Goal: Task Accomplishment & Management: Use online tool/utility

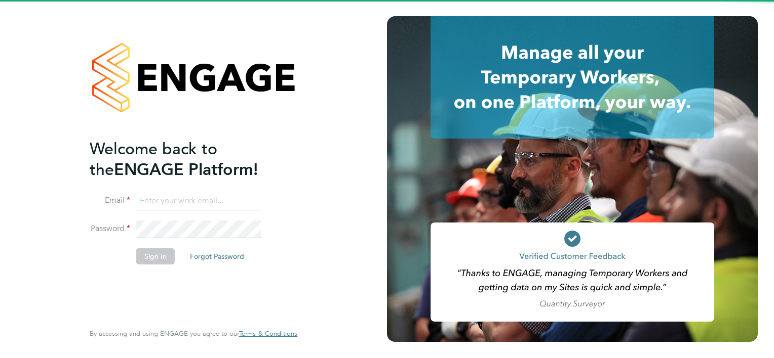
click at [195, 203] on input at bounding box center [198, 201] width 125 height 18
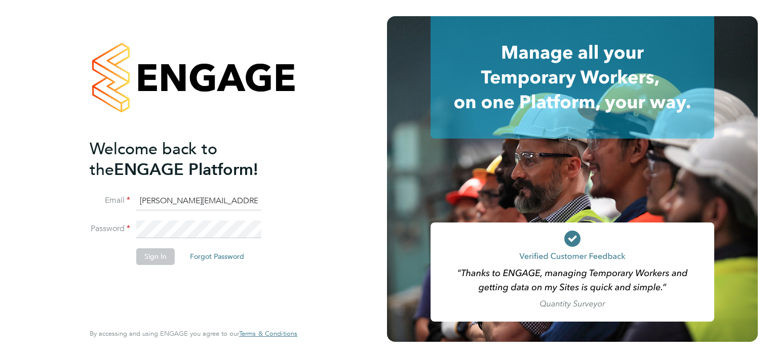
type input "william.brown@hays.com"
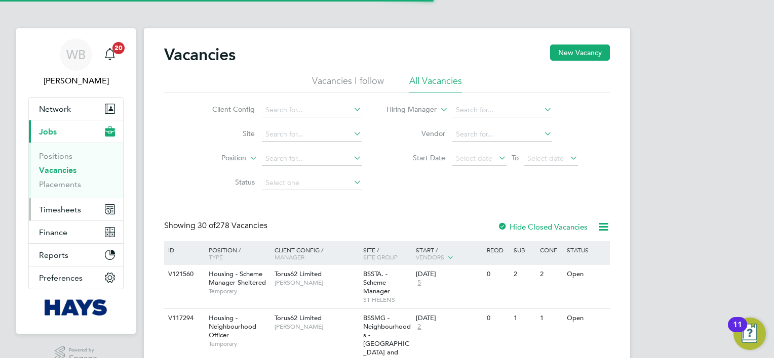
click at [43, 206] on span "Timesheets" at bounding box center [60, 210] width 42 height 10
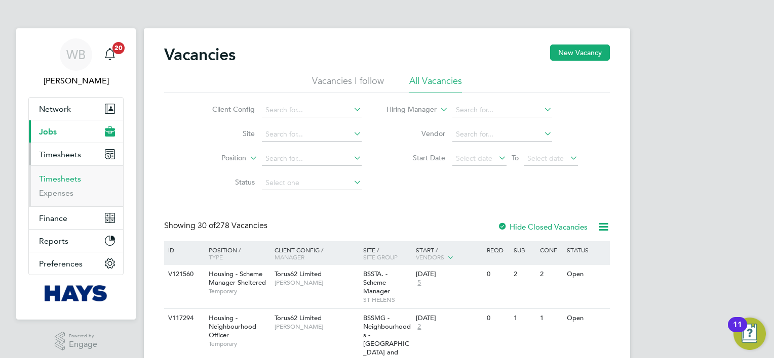
click at [57, 179] on link "Timesheets" at bounding box center [60, 179] width 42 height 10
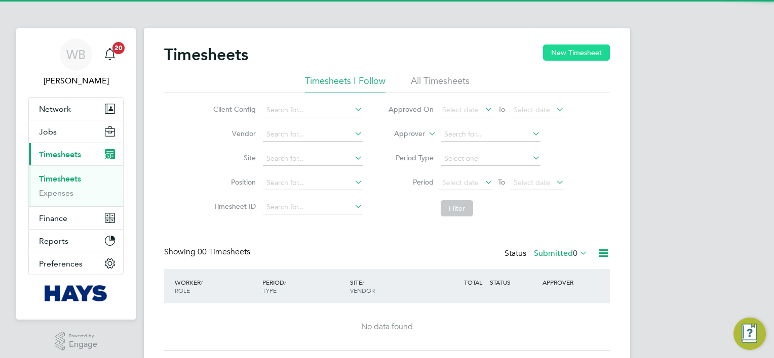
click at [569, 53] on button "New Timesheet" at bounding box center [576, 53] width 67 height 16
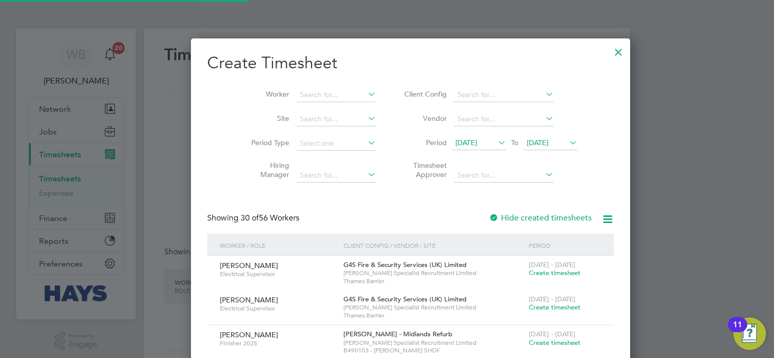
scroll to position [2010, 392]
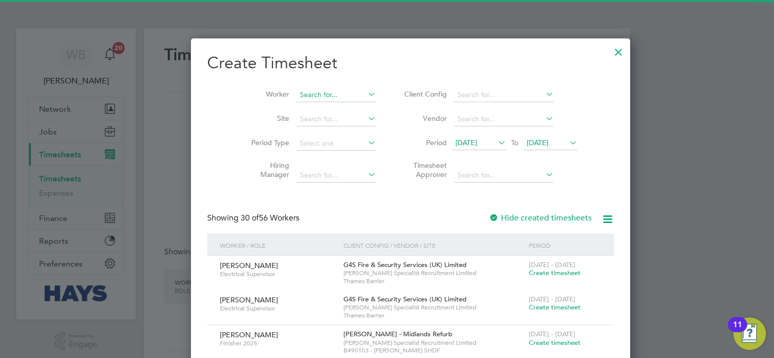
click at [324, 93] on input at bounding box center [335, 95] width 79 height 14
click at [300, 112] on li "Pilal Diria" at bounding box center [312, 109] width 80 height 14
type input "Pilal Diria"
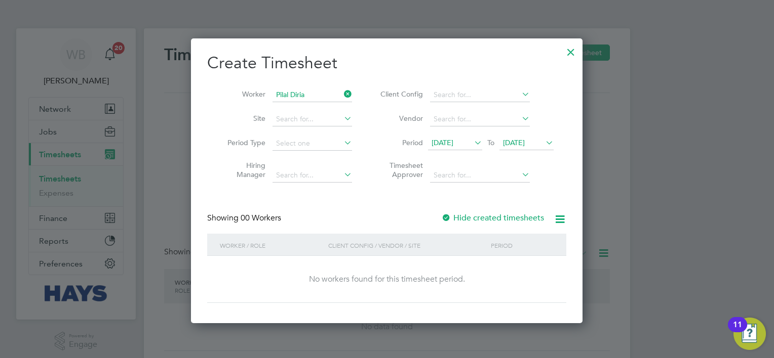
scroll to position [285, 392]
click at [485, 215] on label "Hide created timesheets" at bounding box center [492, 218] width 103 height 10
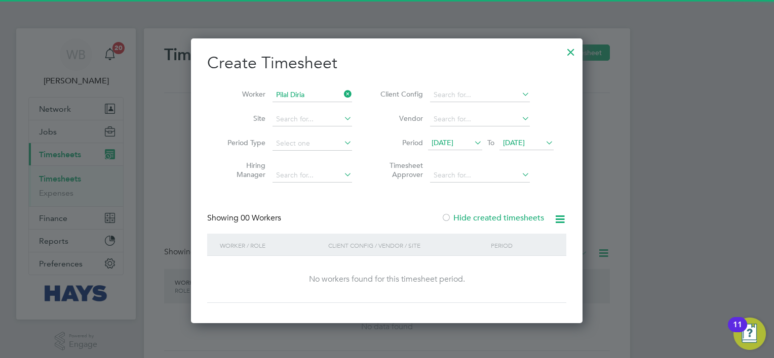
click at [487, 217] on label "Hide created timesheets" at bounding box center [492, 218] width 103 height 10
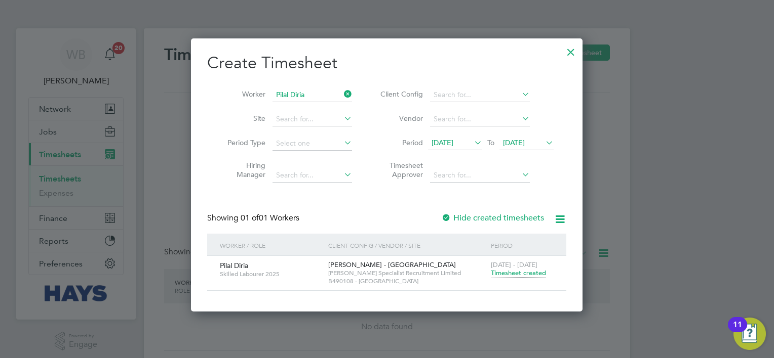
scroll to position [272, 392]
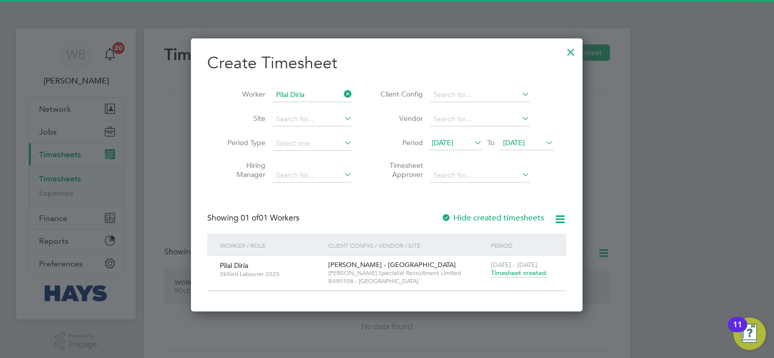
click at [521, 277] on span "Timesheet created" at bounding box center [518, 273] width 55 height 9
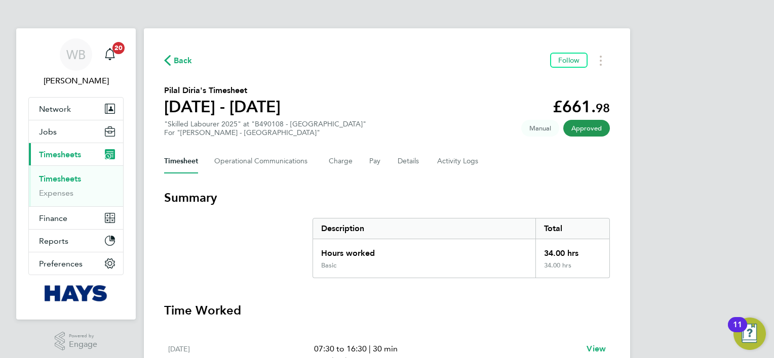
click at [177, 69] on div "Back Follow Pilal Diria's Timesheet [DATE] - [DATE] £661. 98 "Skilled Labourer …" at bounding box center [387, 314] width 486 height 572
click at [182, 62] on span "Back" at bounding box center [183, 61] width 19 height 12
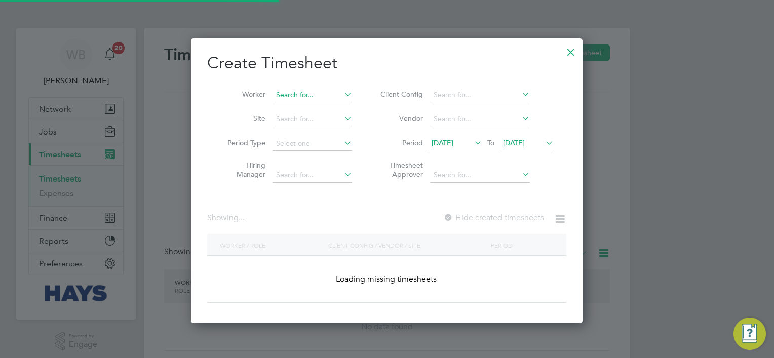
scroll to position [285, 392]
click at [307, 93] on input at bounding box center [311, 95] width 79 height 14
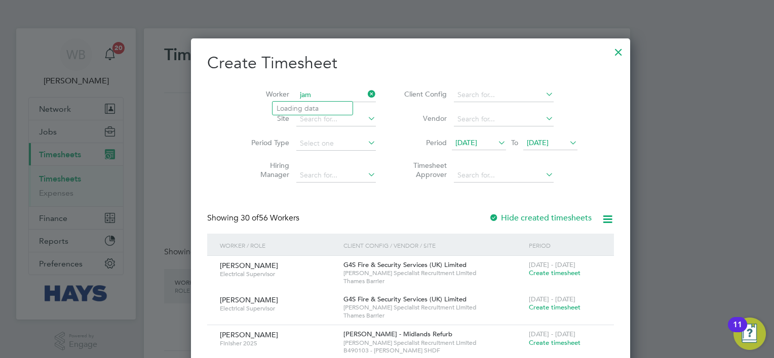
scroll to position [2010, 392]
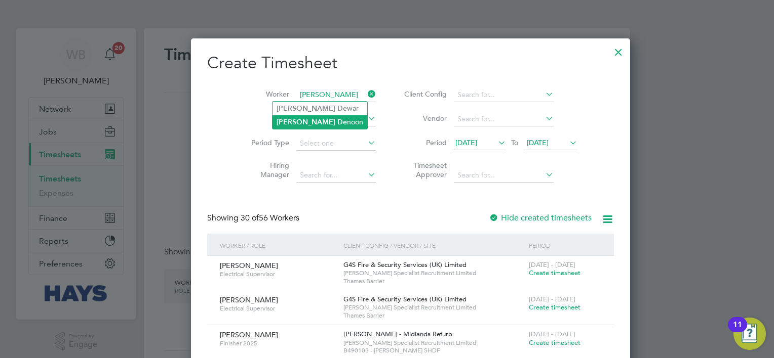
click at [318, 119] on li "[PERSON_NAME]" at bounding box center [319, 122] width 95 height 14
type input "[PERSON_NAME]"
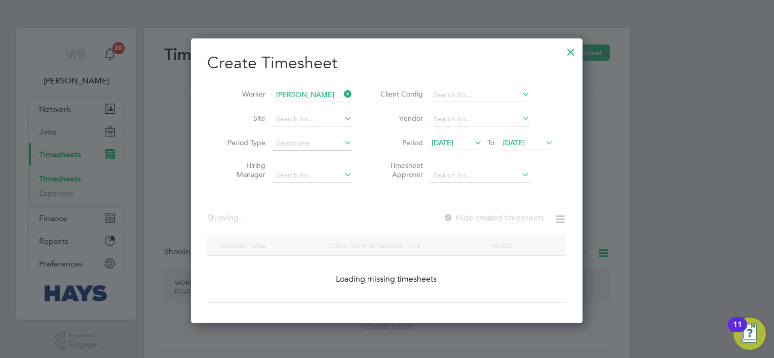
scroll to position [285, 392]
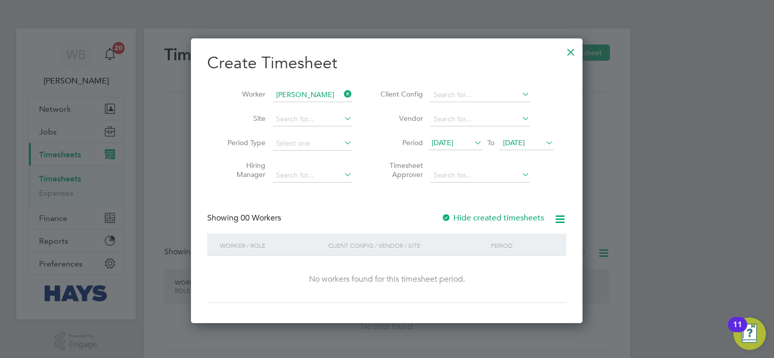
click at [500, 218] on label "Hide created timesheets" at bounding box center [492, 218] width 103 height 10
click at [501, 218] on label "Hide created timesheets" at bounding box center [492, 218] width 103 height 10
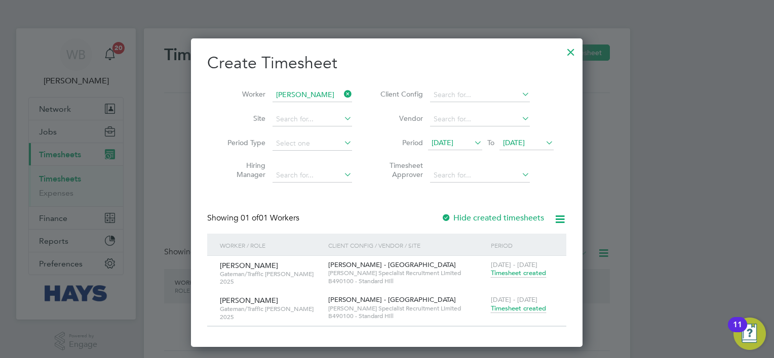
scroll to position [307, 392]
click at [520, 304] on span "Timesheet created" at bounding box center [518, 308] width 55 height 9
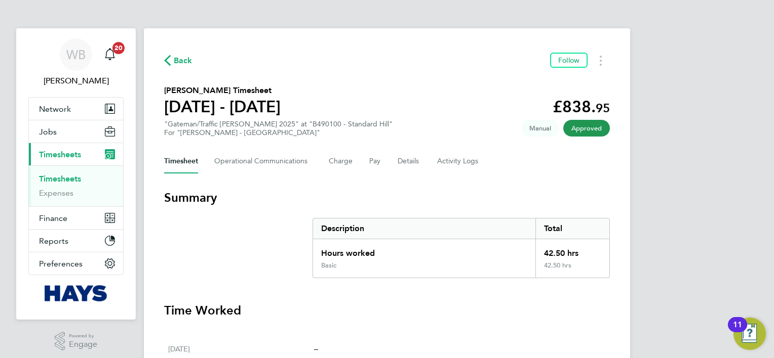
click at [190, 60] on div "Back Follow" at bounding box center [387, 61] width 446 height 16
click at [188, 60] on span "Back" at bounding box center [183, 61] width 19 height 12
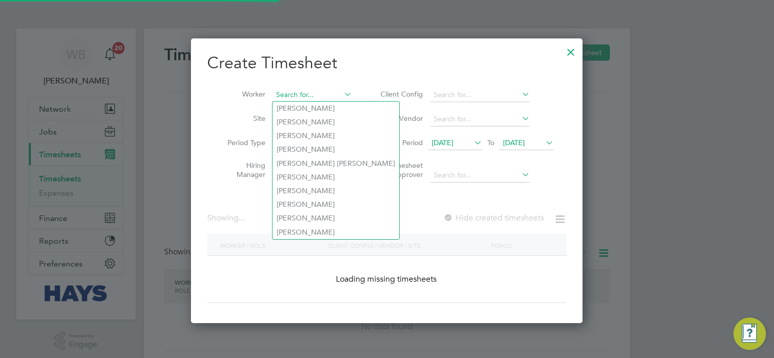
click at [284, 92] on input at bounding box center [311, 95] width 79 height 14
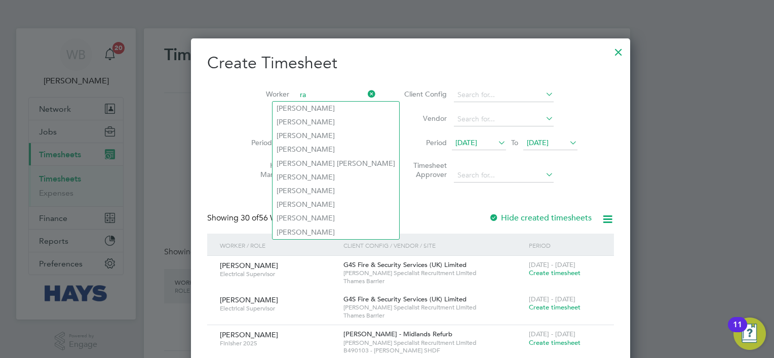
scroll to position [2010, 392]
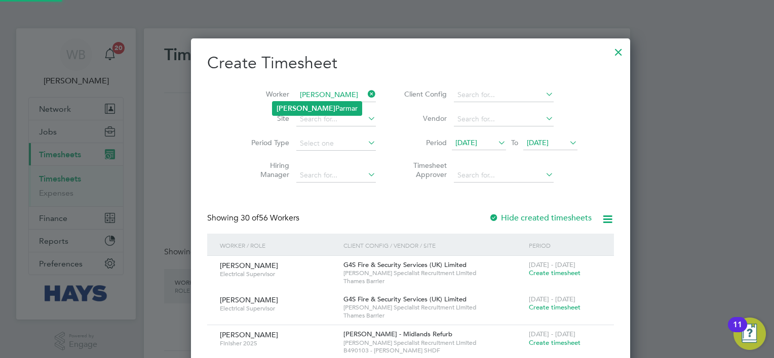
click at [316, 110] on li "[PERSON_NAME]" at bounding box center [316, 109] width 89 height 14
type input "[PERSON_NAME]"
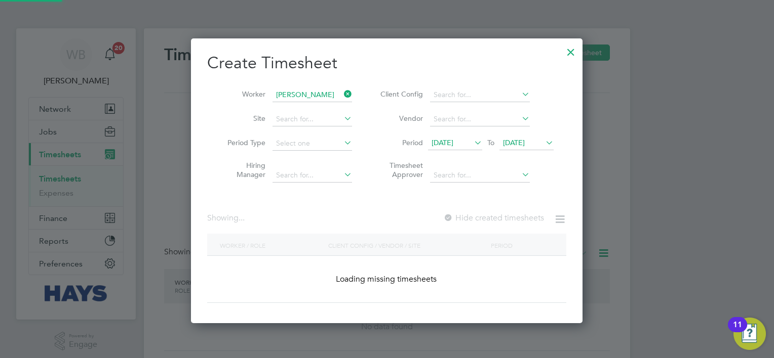
scroll to position [285, 392]
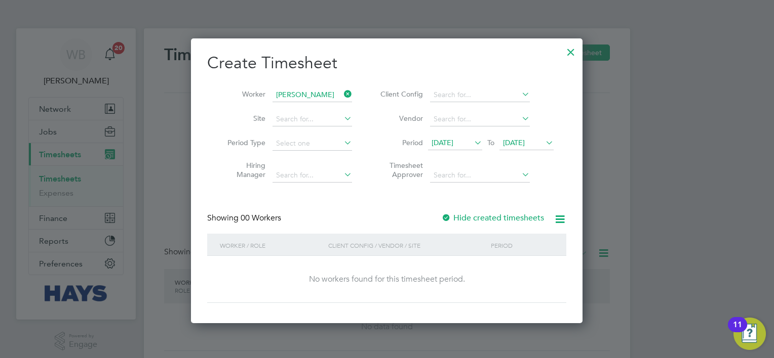
click at [522, 214] on label "Hide created timesheets" at bounding box center [492, 218] width 103 height 10
click at [521, 214] on label "Hide created timesheets" at bounding box center [492, 218] width 103 height 10
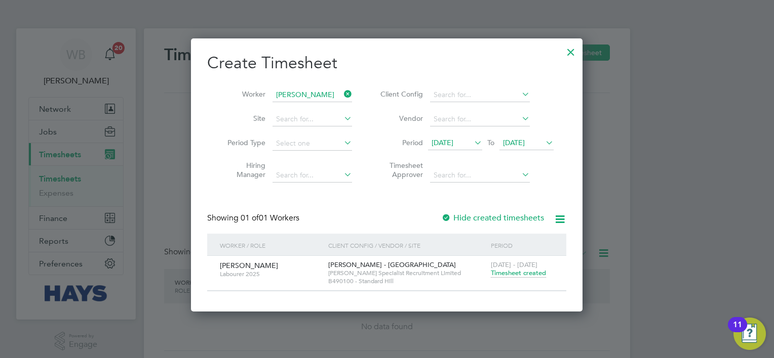
scroll to position [272, 392]
click at [510, 271] on span "Timesheet created" at bounding box center [518, 273] width 55 height 9
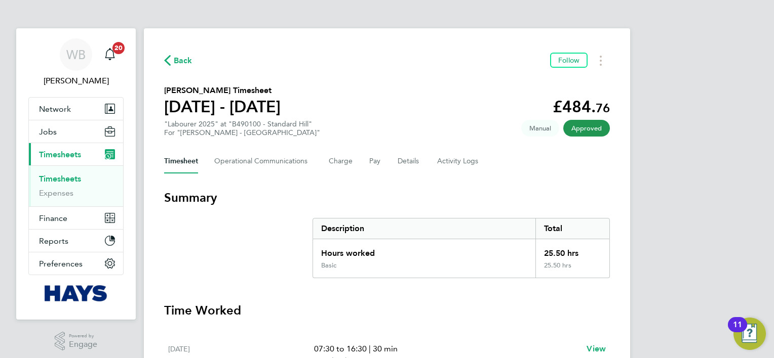
click at [171, 61] on span "Back" at bounding box center [178, 60] width 28 height 10
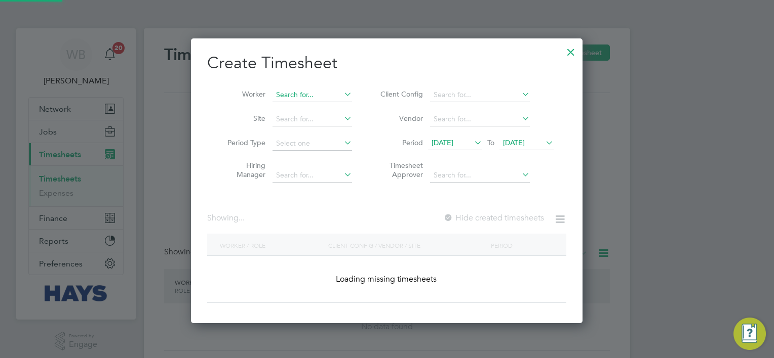
scroll to position [5, 5]
click at [326, 90] on input at bounding box center [311, 95] width 79 height 14
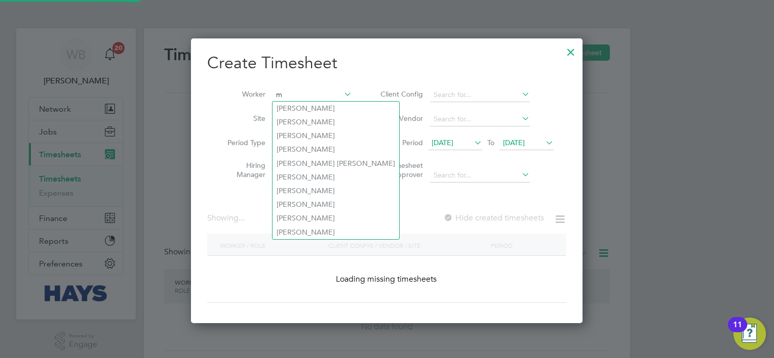
scroll to position [2010, 392]
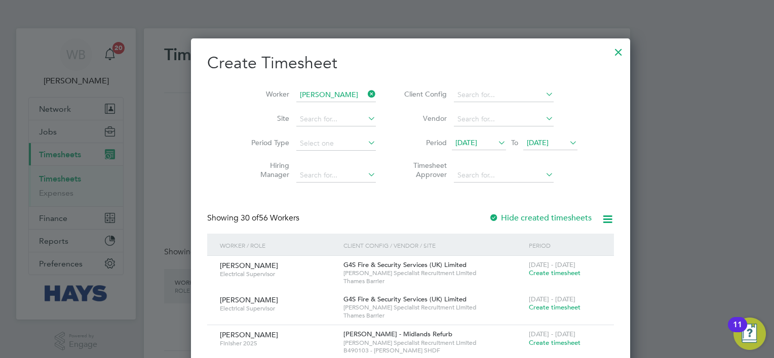
click at [319, 106] on li "[PERSON_NAME] ae" at bounding box center [312, 109] width 80 height 14
type input "[PERSON_NAME]"
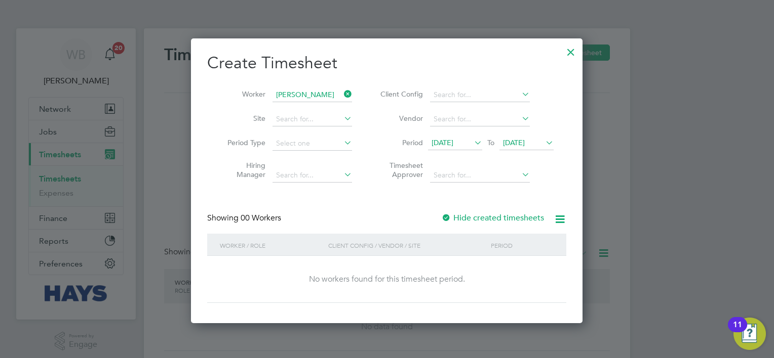
scroll to position [285, 392]
drag, startPoint x: 498, startPoint y: 225, endPoint x: 496, endPoint y: 217, distance: 8.8
click at [498, 224] on div "Showing 00 Workers Hide created timesheets" at bounding box center [386, 223] width 359 height 21
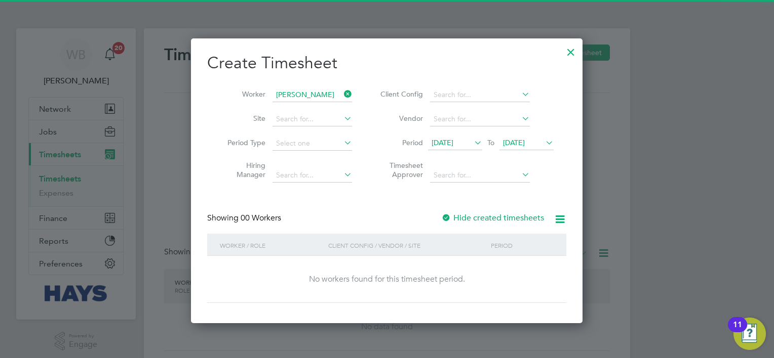
click at [496, 217] on label "Hide created timesheets" at bounding box center [492, 218] width 103 height 10
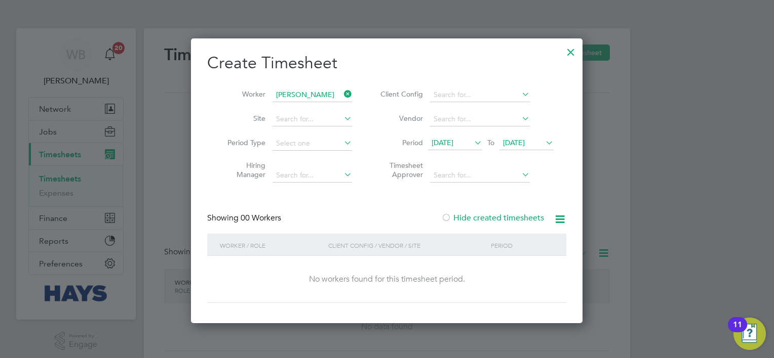
click at [496, 217] on label "Hide created timesheets" at bounding box center [492, 218] width 103 height 10
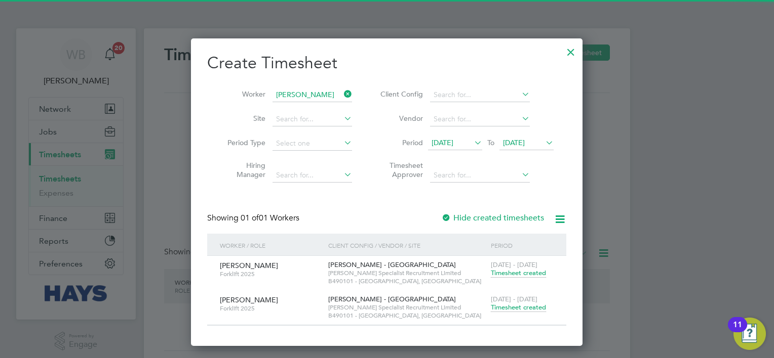
click at [514, 304] on span "Timesheet created" at bounding box center [518, 307] width 55 height 9
